Goal: Check status: Check status

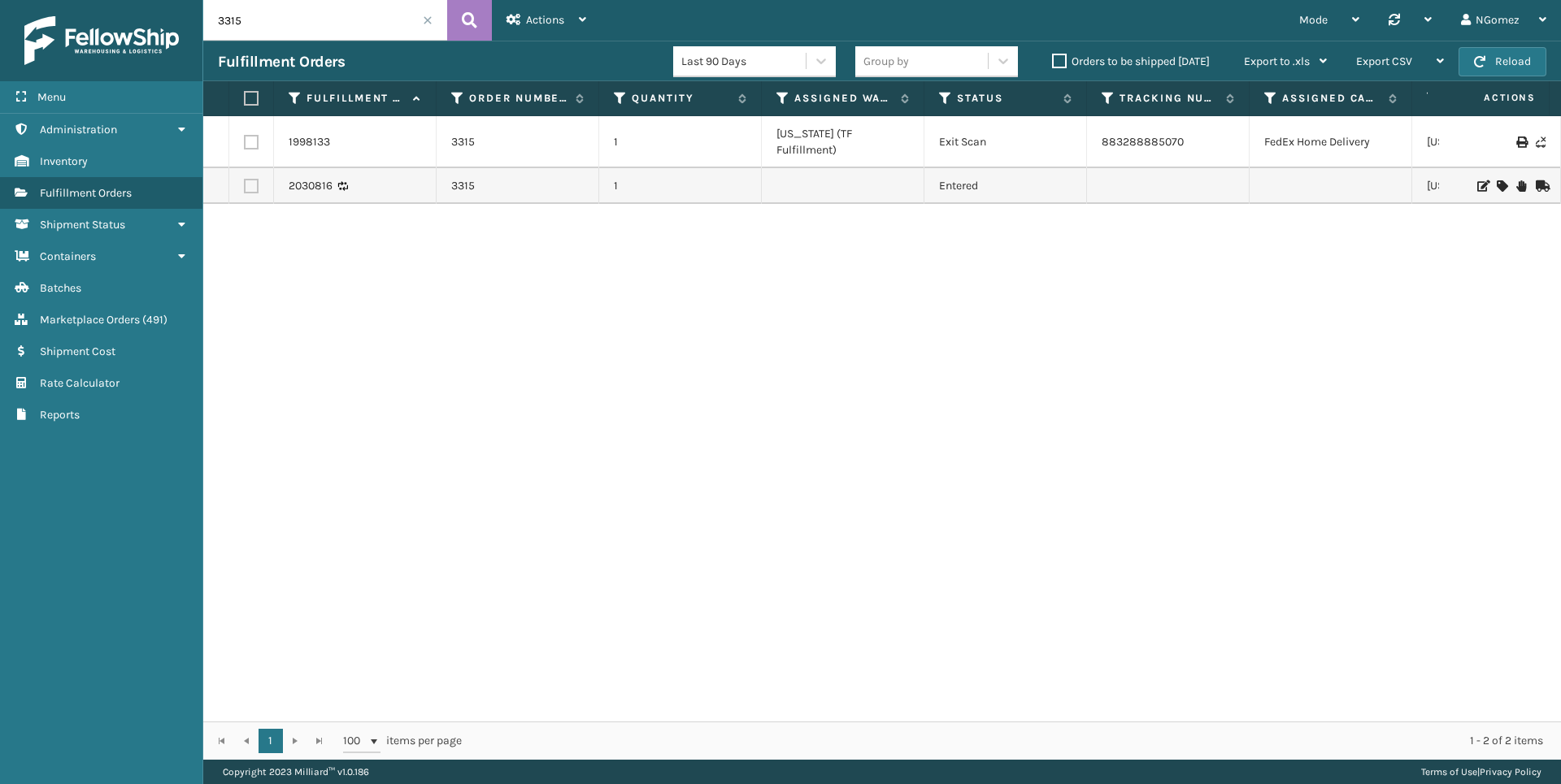
click at [368, 19] on input "3315" at bounding box center [325, 20] width 244 height 40
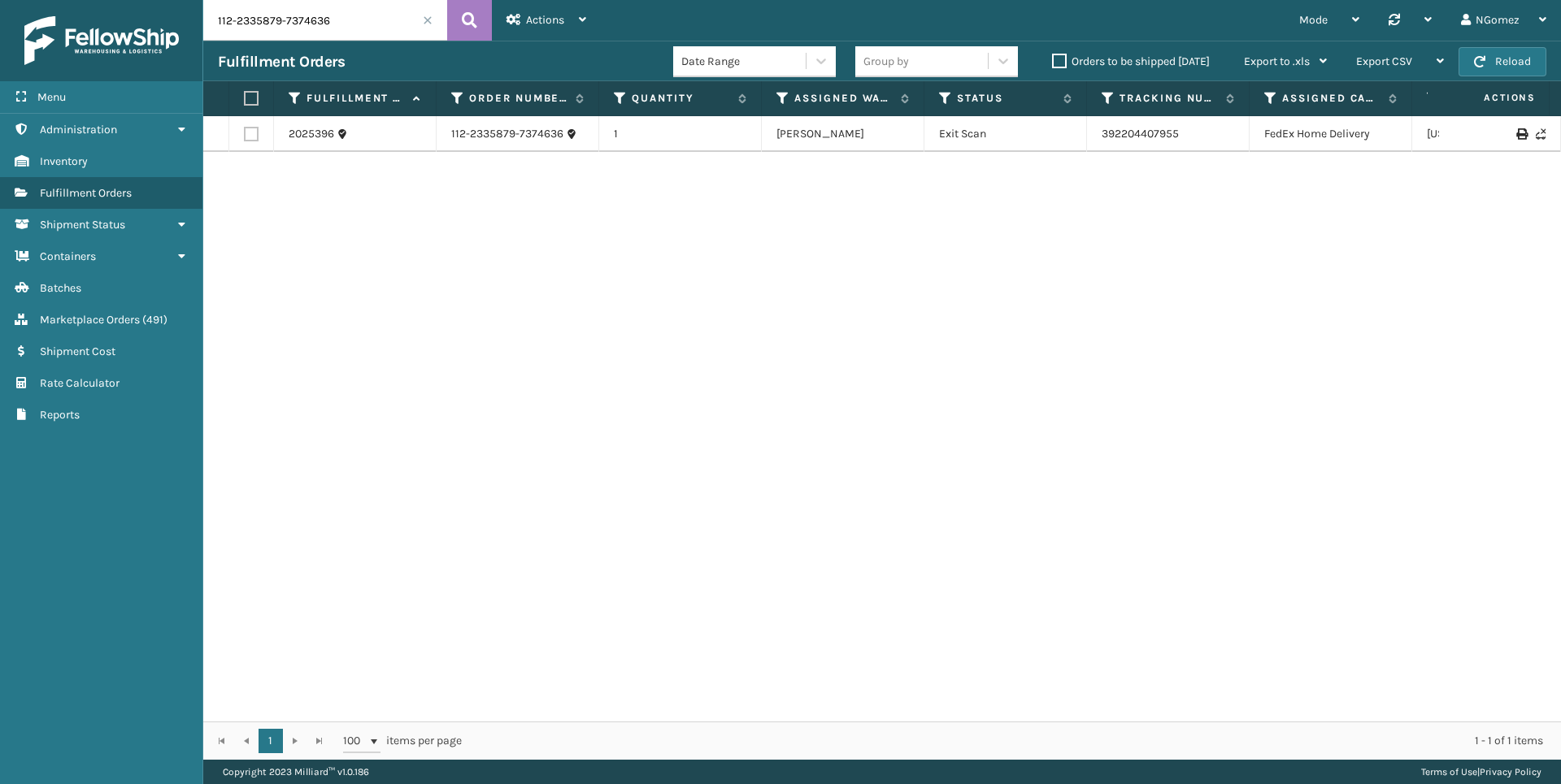
drag, startPoint x: 1187, startPoint y: 128, endPoint x: 1175, endPoint y: 125, distance: 12.4
click at [1184, 126] on td "392204407955" at bounding box center [1167, 134] width 162 height 36
click at [1143, 128] on link "392204407955" at bounding box center [1140, 134] width 77 height 14
click at [267, 31] on input "112-2335879-7374636" at bounding box center [325, 20] width 244 height 40
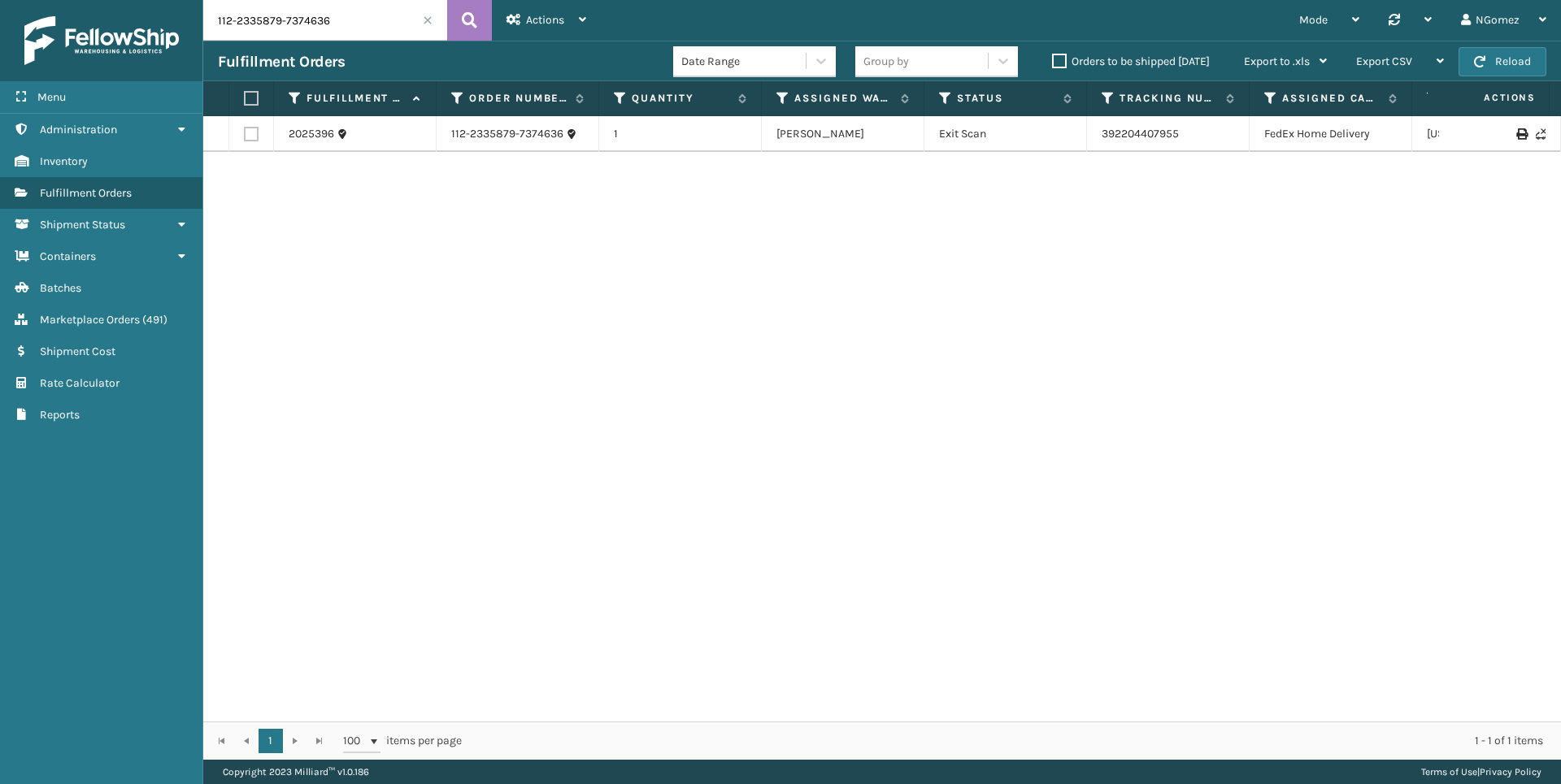
click at [267, 31] on input "112-2335879-7374636" at bounding box center [325, 20] width 244 height 40
paste input "4-9716184-4409800"
click at [1130, 130] on link "1ZH0R7060308529480" at bounding box center [1159, 134] width 117 height 14
click at [368, 23] on input "114-9716184-4409800" at bounding box center [325, 20] width 244 height 40
click at [367, 21] on input "114-9716184-4409800" at bounding box center [325, 20] width 244 height 40
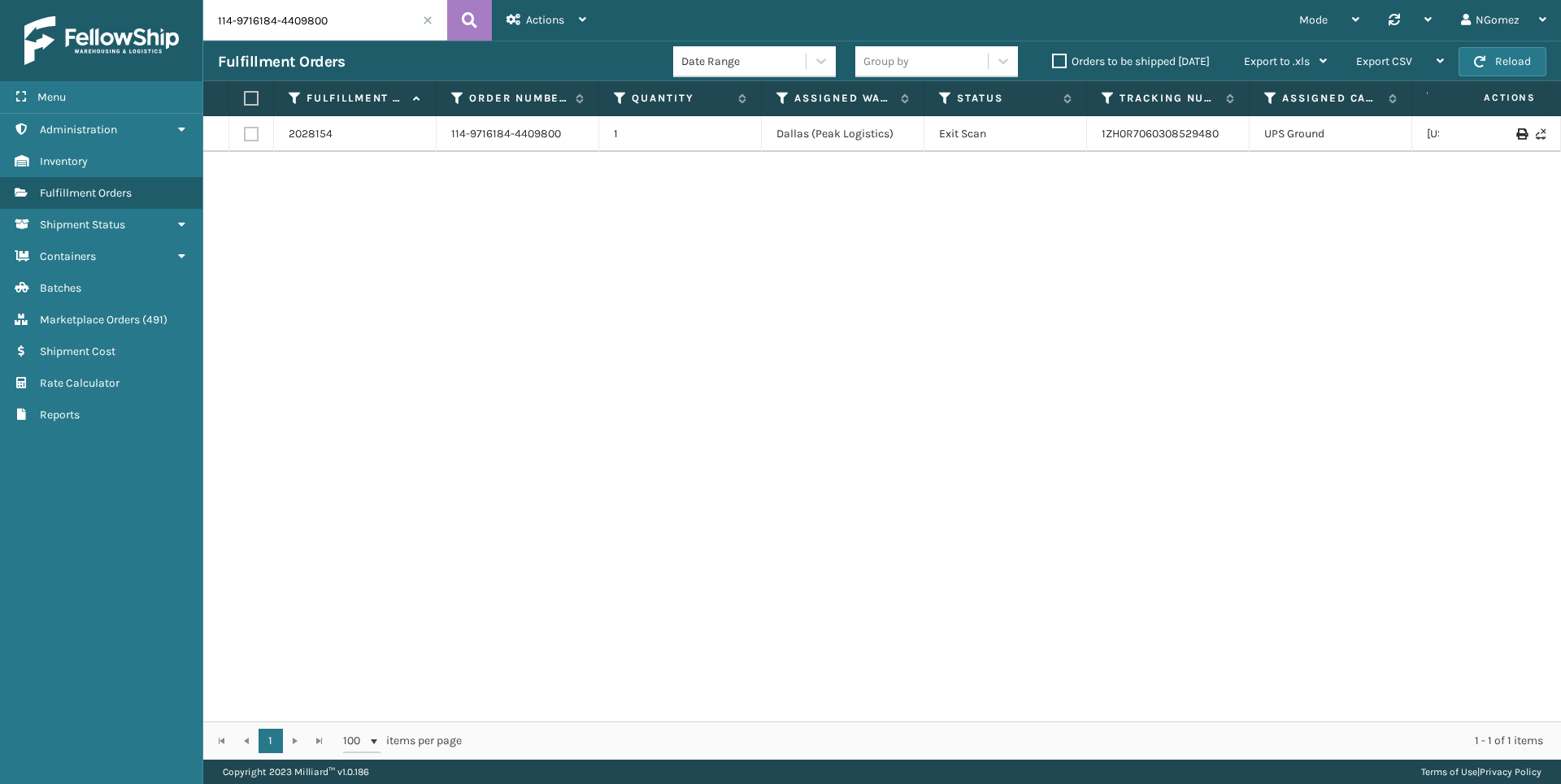
click at [367, 21] on input "114-9716184-4409800" at bounding box center [325, 20] width 244 height 40
paste input "3-4137237-179221"
type input "113-4137237-1792210"
click at [294, 24] on input "113-4137237-1792210" at bounding box center [325, 20] width 244 height 40
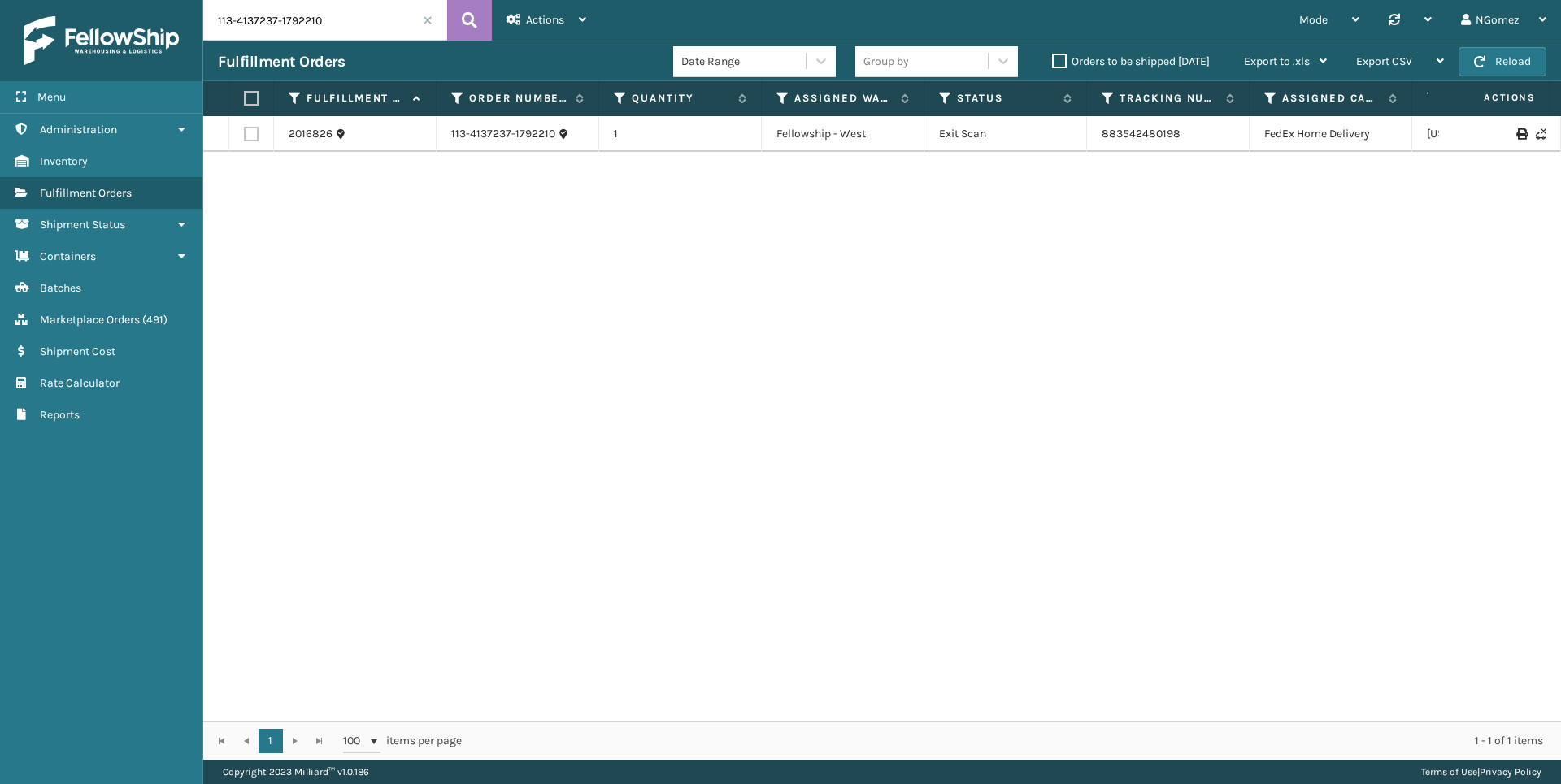
click at [294, 24] on input "113-4137237-1792210" at bounding box center [325, 20] width 244 height 40
click at [1156, 126] on td "883542480198" at bounding box center [1167, 134] width 162 height 36
click at [1180, 141] on td "883542480198" at bounding box center [1167, 134] width 162 height 36
click at [1110, 132] on link "883542480198" at bounding box center [1141, 134] width 79 height 14
